Goal: Transaction & Acquisition: Purchase product/service

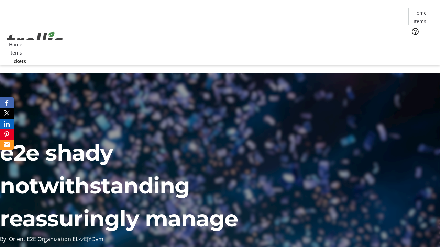
click at [414, 40] on span "Tickets" at bounding box center [422, 43] width 16 height 7
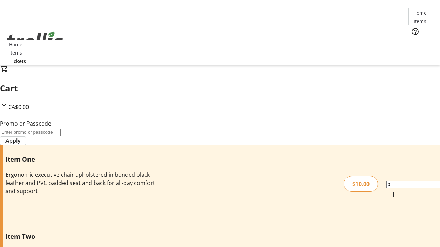
click at [389, 191] on mat-icon "Increment by one" at bounding box center [393, 195] width 8 height 8
type input "1"
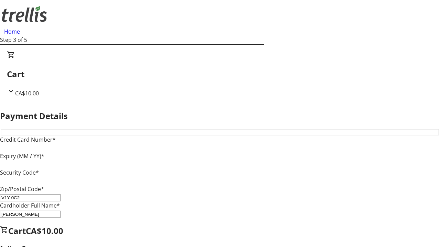
type input "V1Y 0C2"
